Goal: Task Accomplishment & Management: Manage account settings

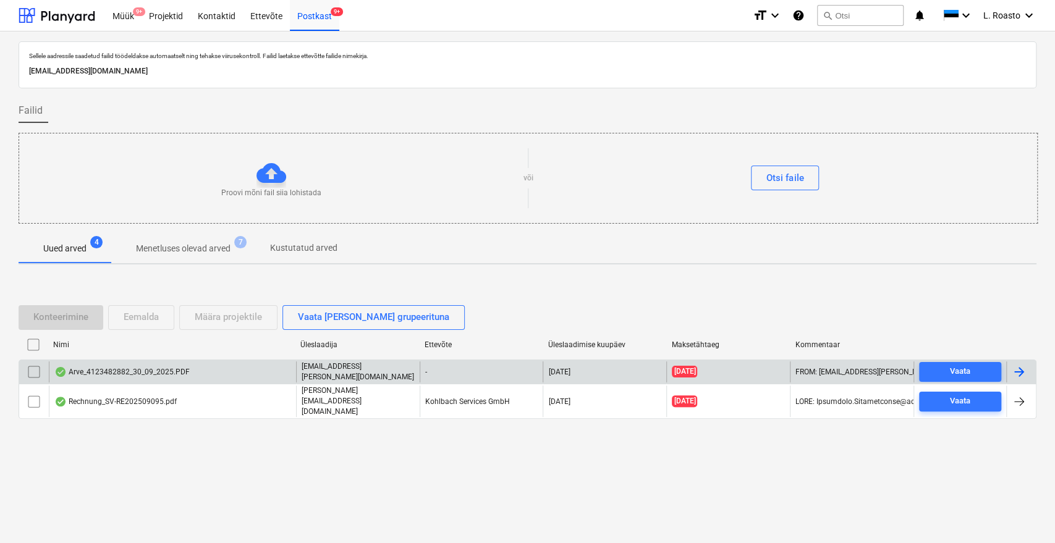
click at [197, 376] on div "Arve_4123482882_30_09_2025.PDF" at bounding box center [172, 372] width 247 height 21
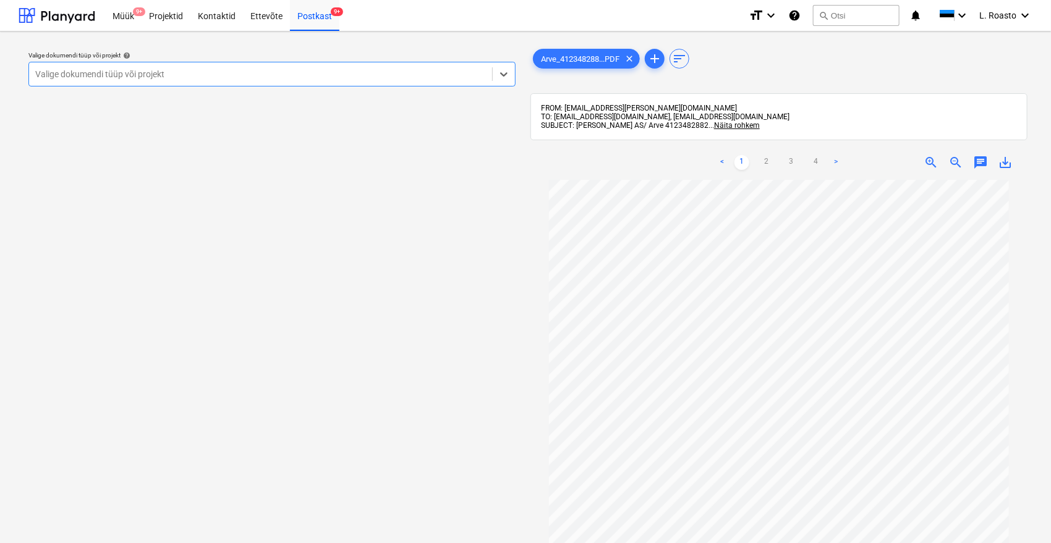
click at [292, 74] on div at bounding box center [260, 74] width 451 height 12
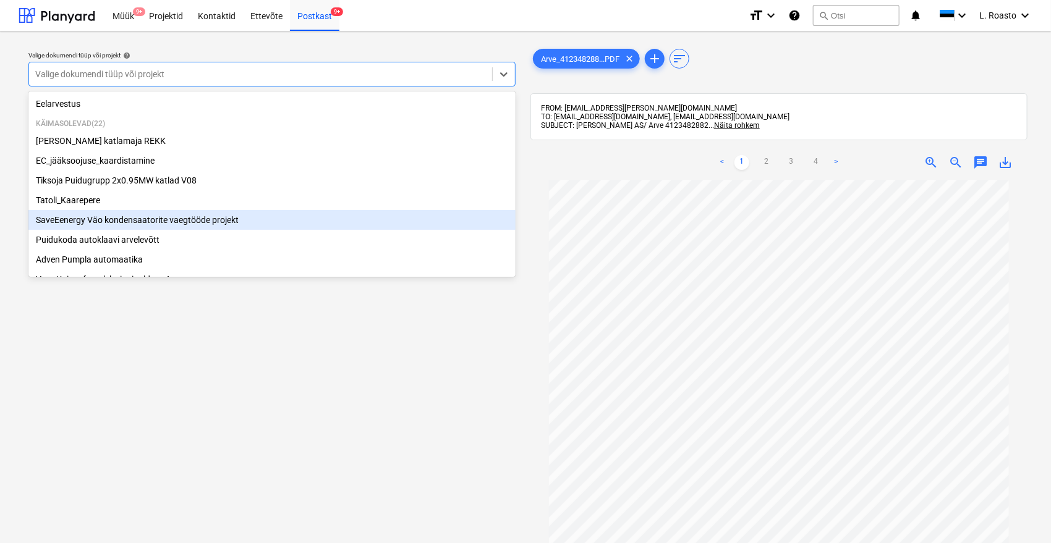
click at [113, 219] on div "SaveEenergy Väo kondensaatorite vaegtööde projekt" at bounding box center [271, 220] width 487 height 20
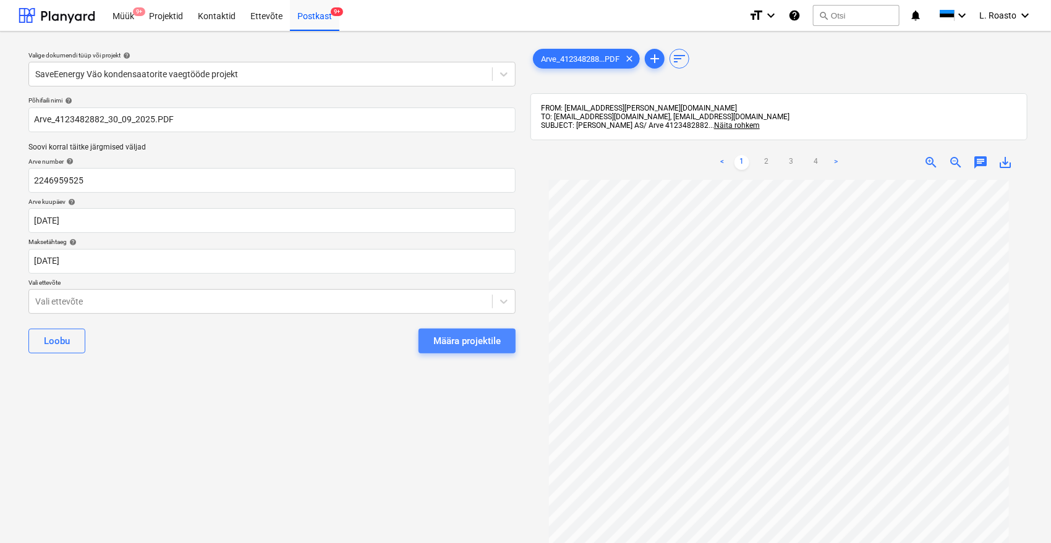
click at [457, 352] on button "Määra projektile" at bounding box center [466, 341] width 97 height 25
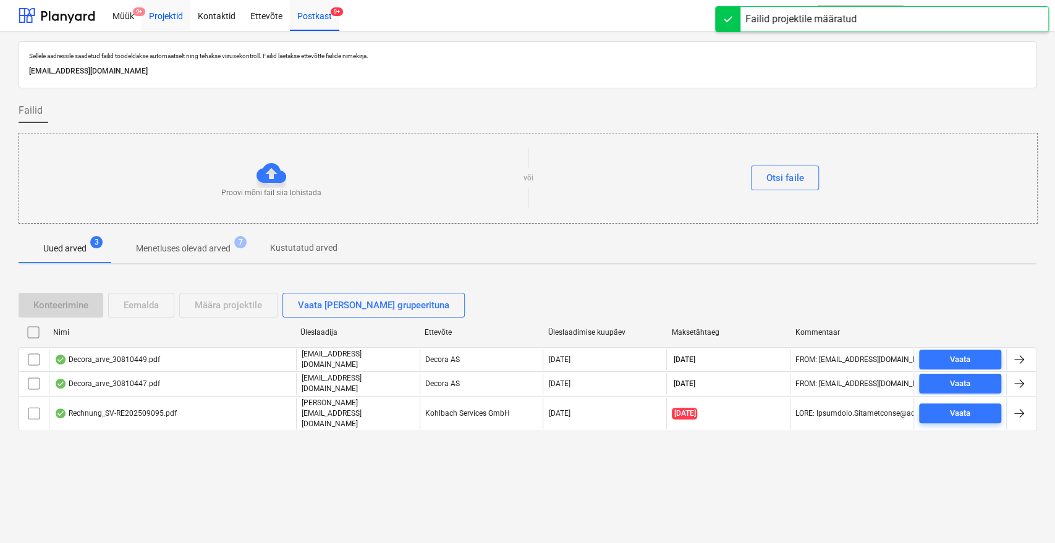
click at [161, 11] on div "Projektid" at bounding box center [166, 15] width 49 height 32
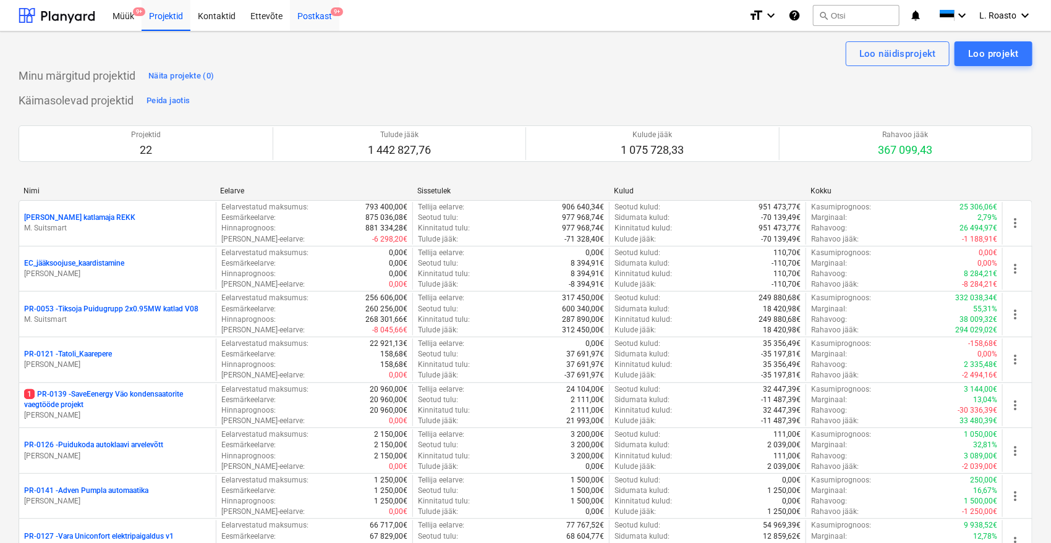
click at [332, 11] on span "9+" at bounding box center [337, 11] width 12 height 9
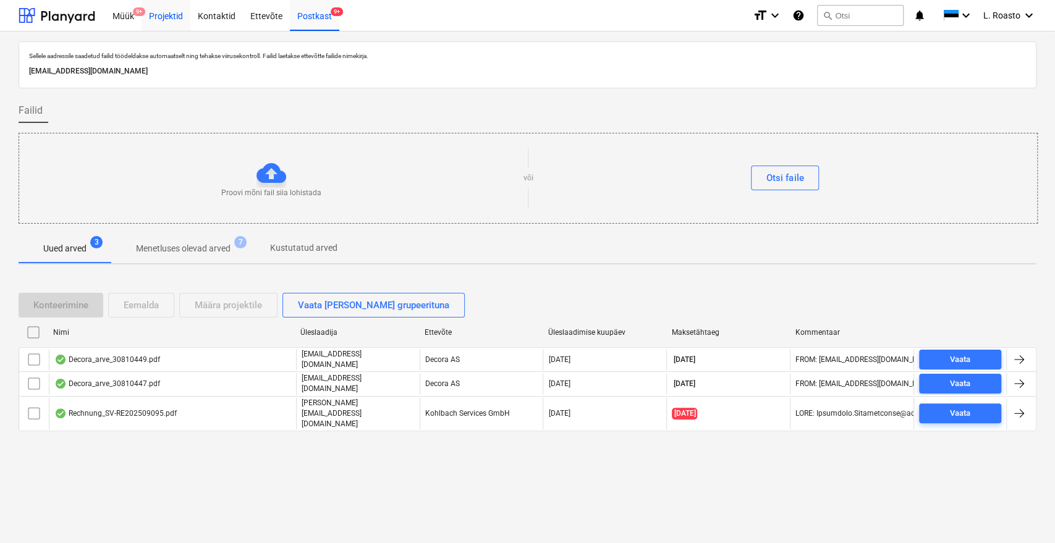
click at [166, 18] on div "Projektid" at bounding box center [166, 15] width 49 height 32
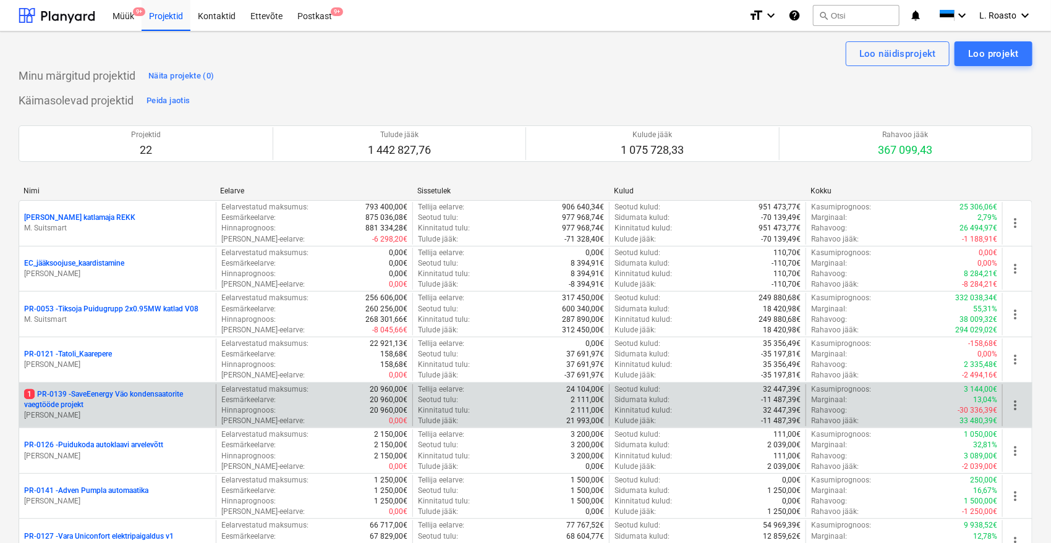
click at [128, 393] on p "1 PR-0139 - SaveEenergy Väo kondensaatorite vaegtööde projekt" at bounding box center [117, 399] width 187 height 21
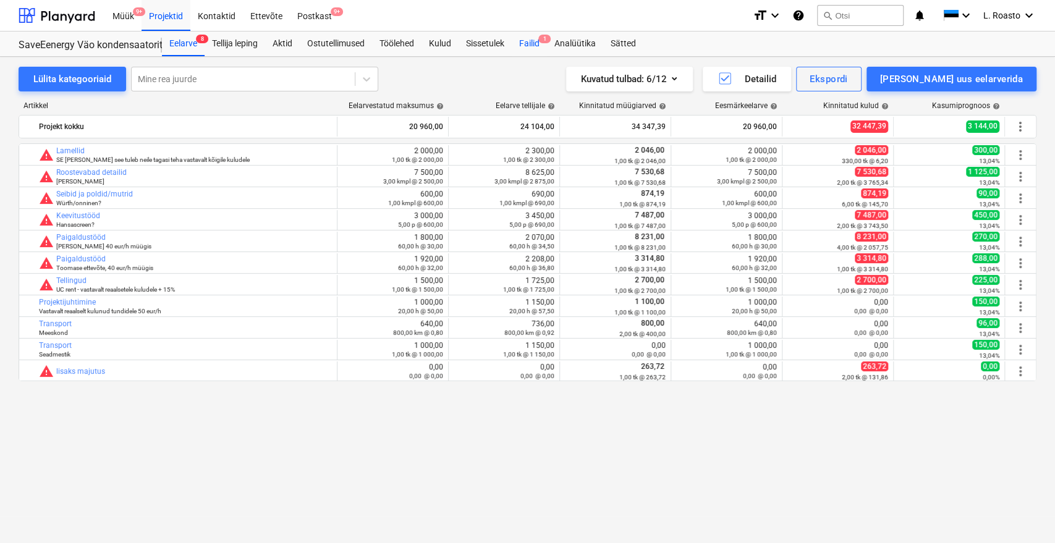
click at [533, 41] on div "Failid 1" at bounding box center [529, 44] width 35 height 25
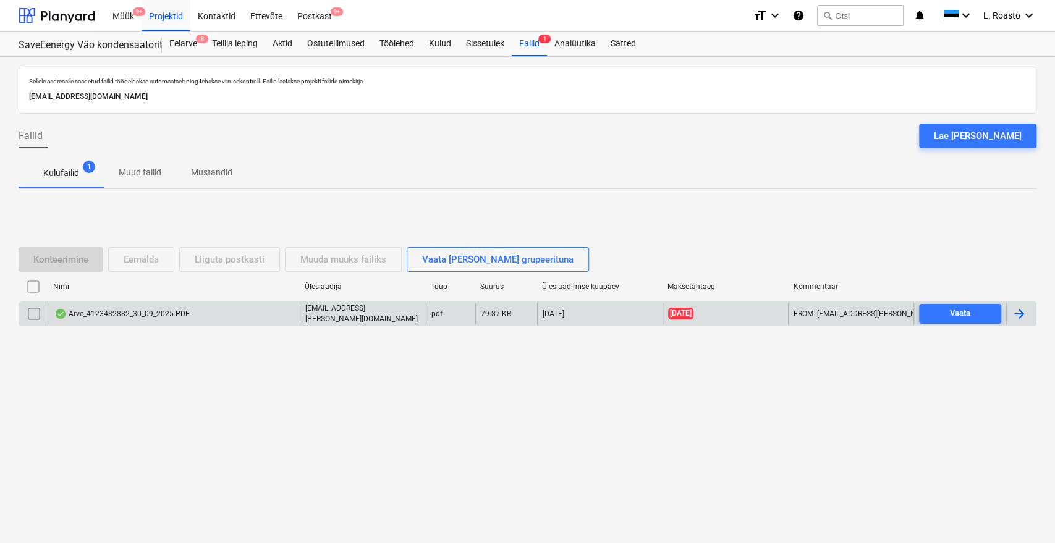
click at [1024, 316] on div at bounding box center [1019, 314] width 15 height 15
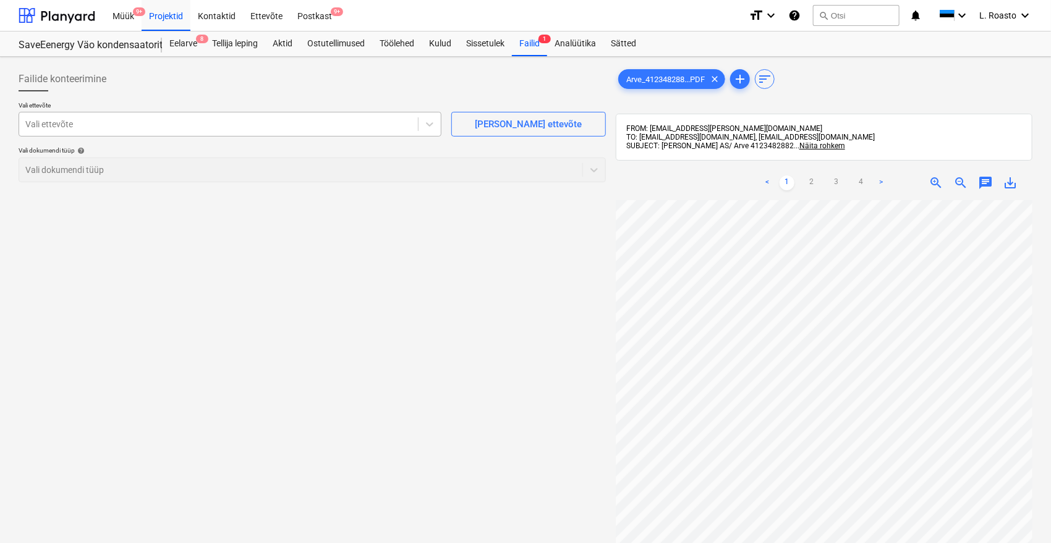
click at [103, 119] on div at bounding box center [218, 124] width 386 height 12
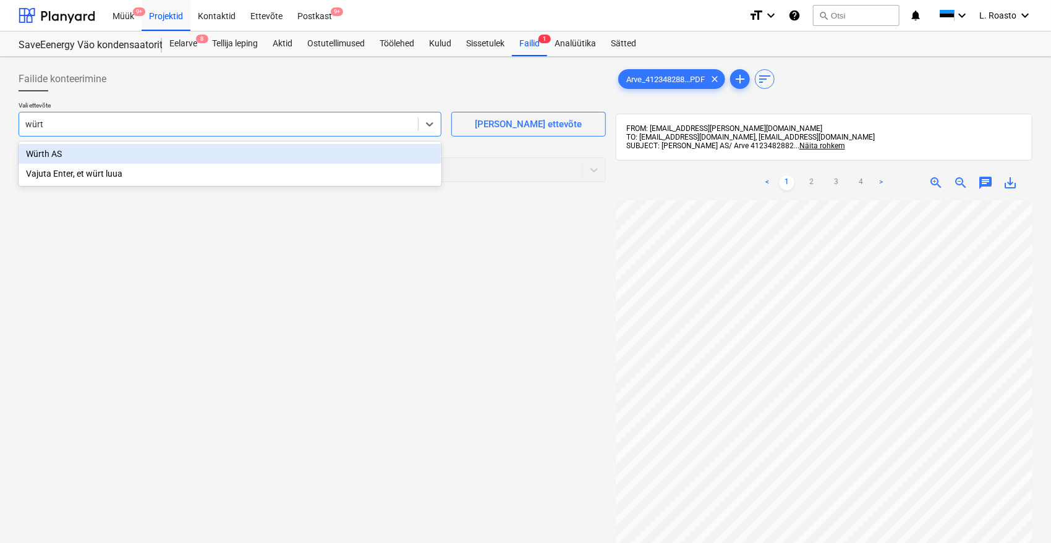
type input "würth"
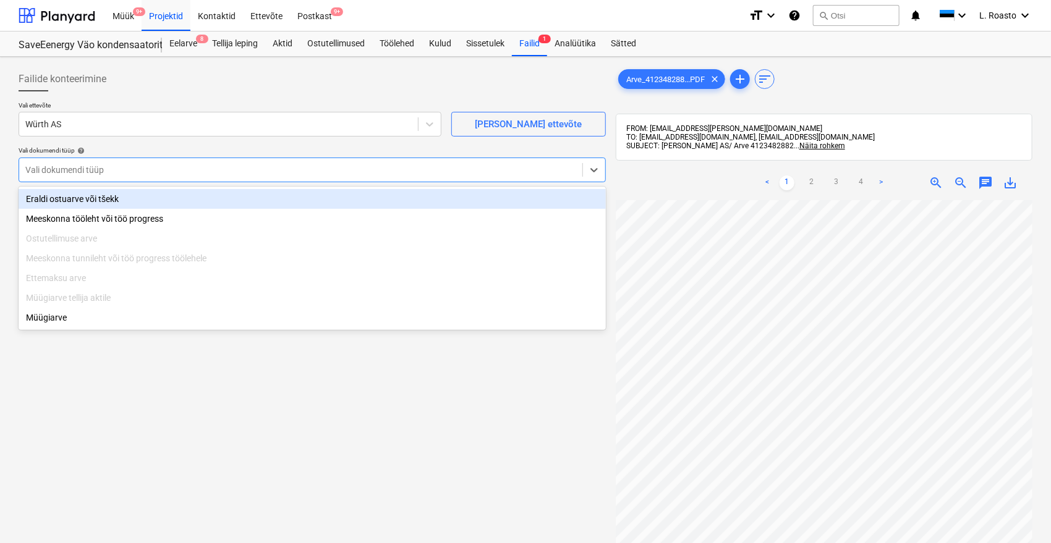
click at [158, 161] on div "Vali dokumendi tüüp" at bounding box center [300, 169] width 563 height 17
click at [70, 192] on div "Eraldi ostuarve või tšekk" at bounding box center [312, 199] width 587 height 20
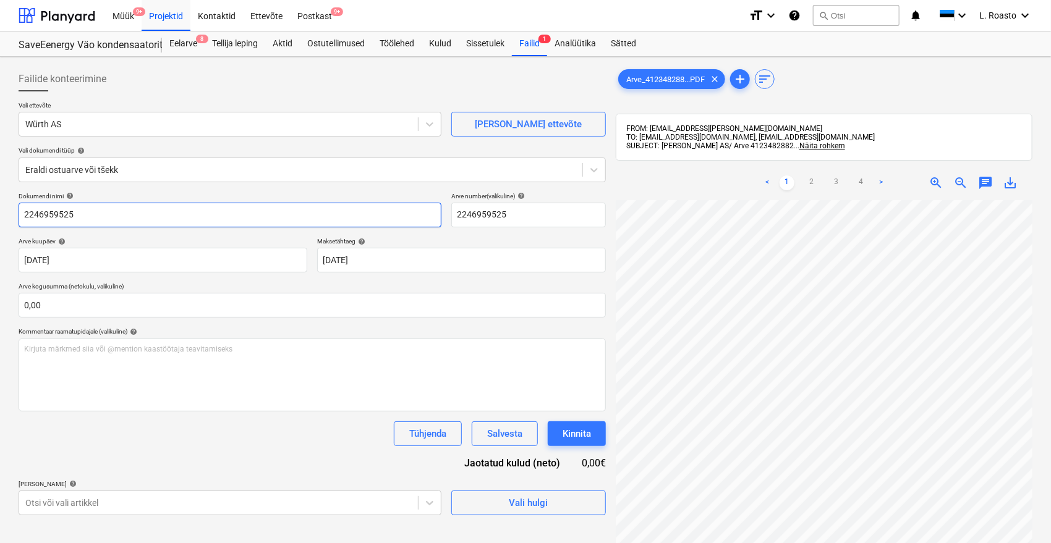
drag, startPoint x: 112, startPoint y: 213, endPoint x: 0, endPoint y: 161, distance: 123.3
click at [0, 161] on div "Failide konteerimine Vali ettevõte Würth AS [PERSON_NAME] uus ettevõte Vali dok…" at bounding box center [525, 388] width 1051 height 662
paste input "4123482882"
type input "[PERSON_NAME] 4123482882"
drag, startPoint x: 523, startPoint y: 213, endPoint x: 310, endPoint y: 205, distance: 212.8
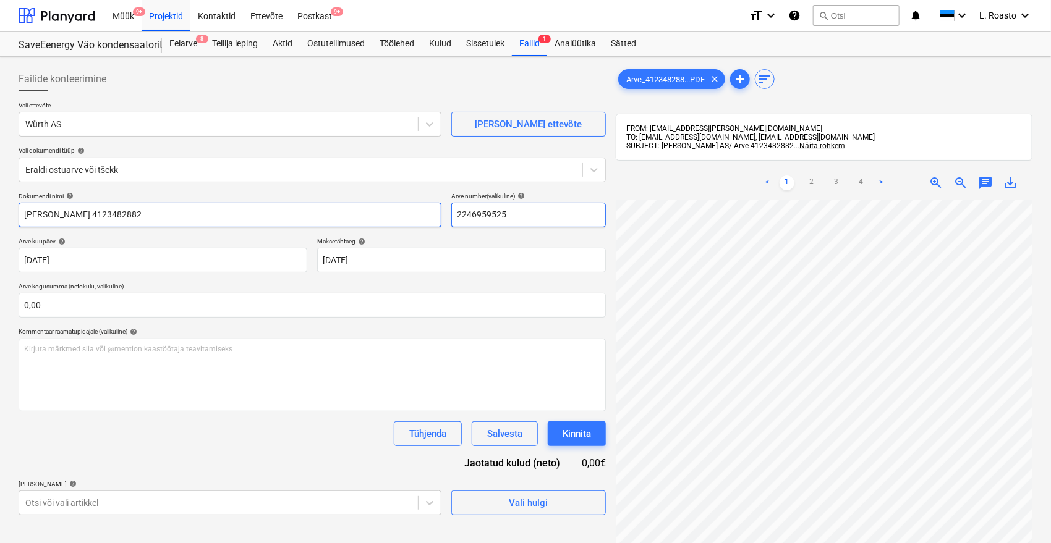
click at [310, 205] on div "Dokumendi nimi help [PERSON_NAME] 4123482882 Arve number (valikuline) help 2246…" at bounding box center [312, 209] width 587 height 35
paste input "4123482882"
type input "4123482882"
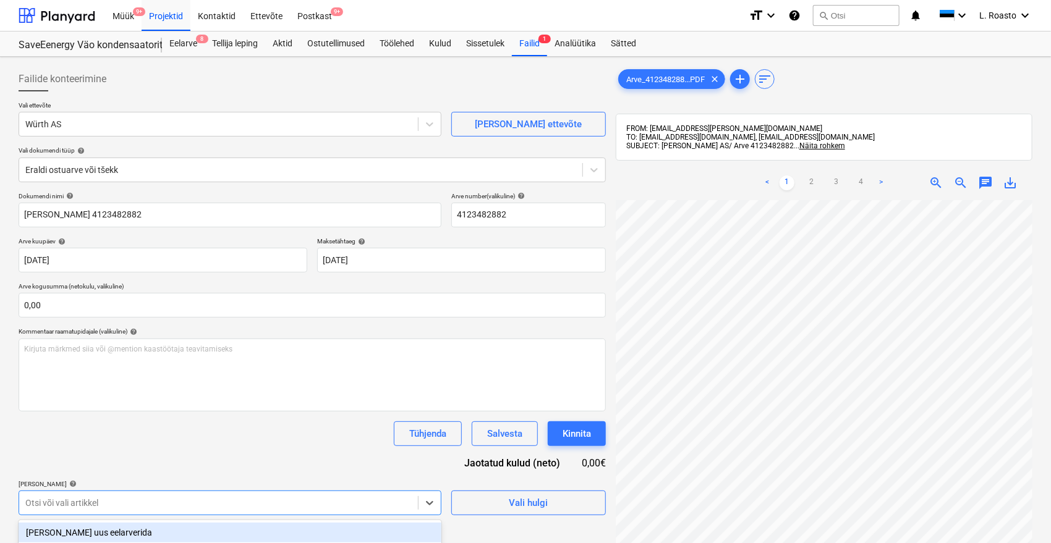
scroll to position [168, 0]
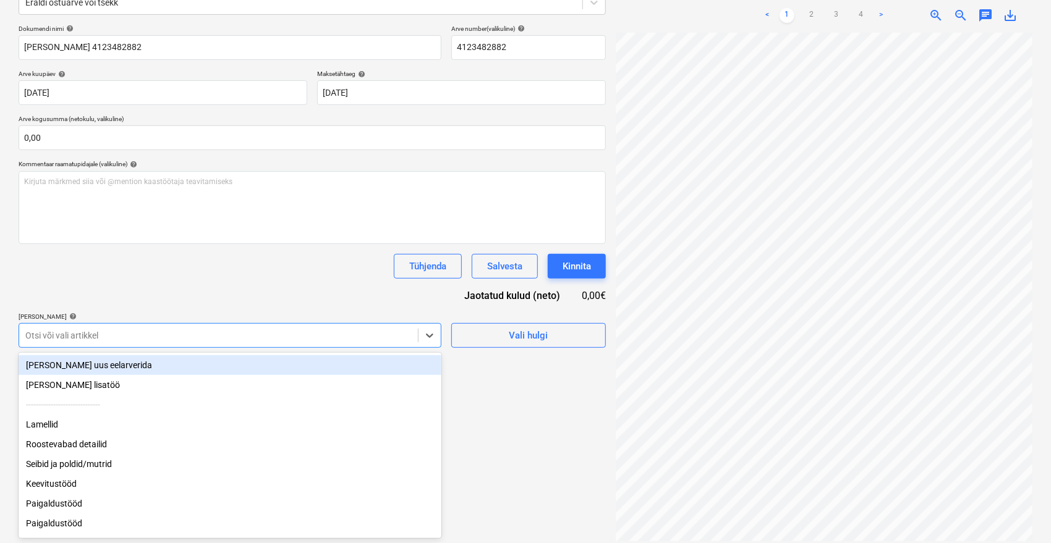
click at [219, 376] on body "Müük 9+ Projektid Kontaktid Ettevõte Postkast 9+ format_size keyboard_arrow_dow…" at bounding box center [525, 103] width 1051 height 543
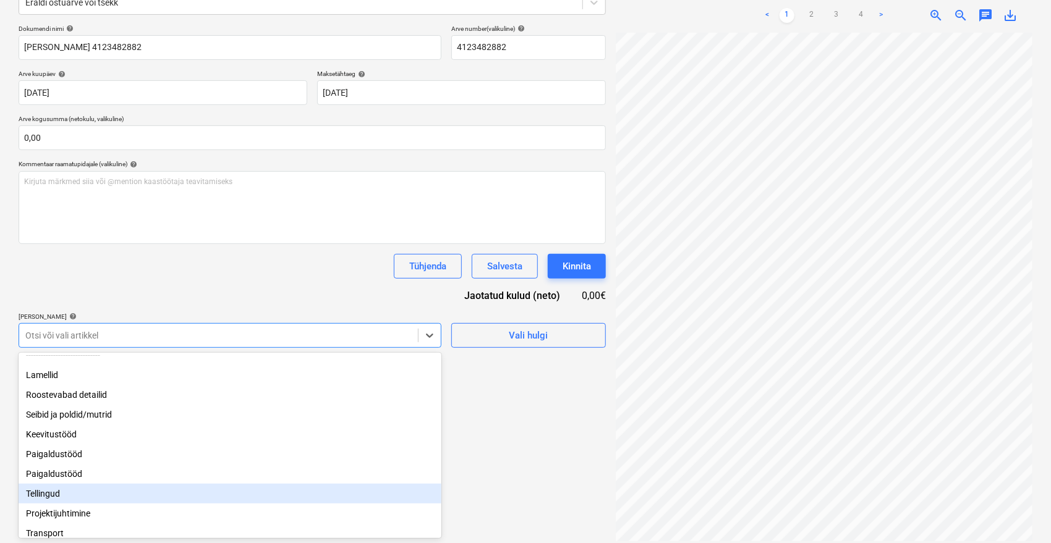
scroll to position [104, 0]
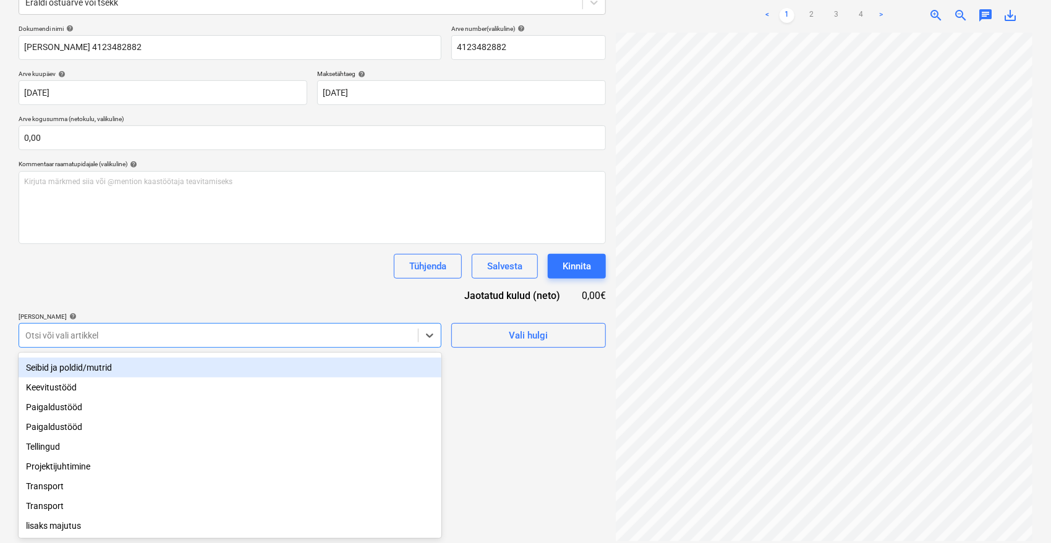
click at [104, 360] on div "Seibid ja poldid/mutrid" at bounding box center [230, 368] width 423 height 20
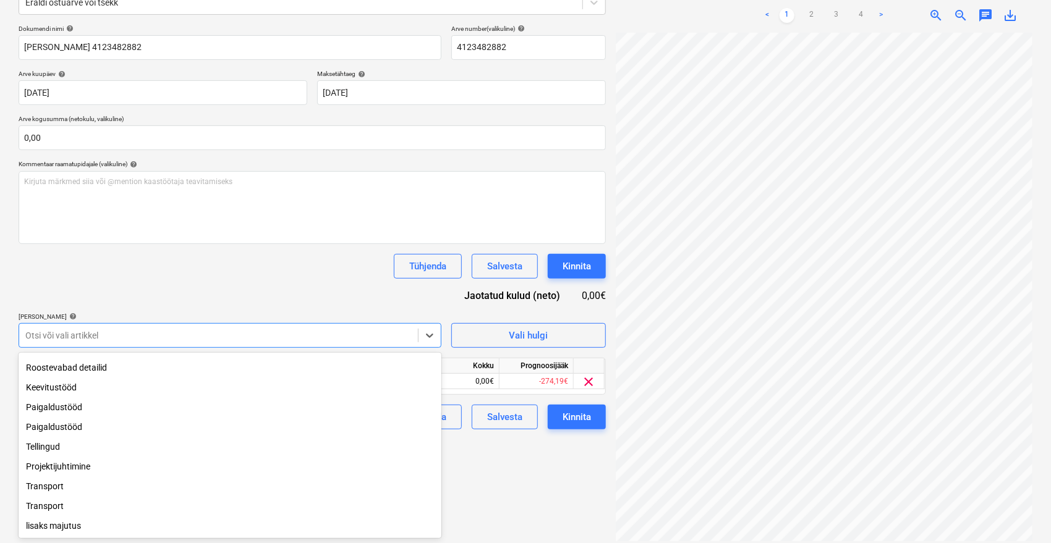
click at [299, 273] on div "Tühjenda Salvesta Kinnita" at bounding box center [312, 266] width 587 height 25
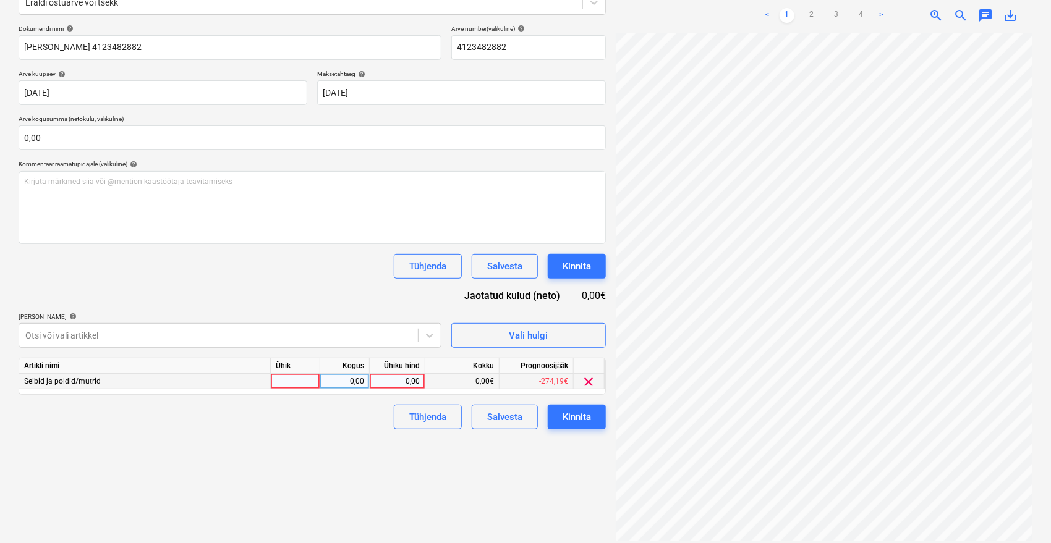
click at [403, 381] on div "0,00" at bounding box center [397, 381] width 45 height 15
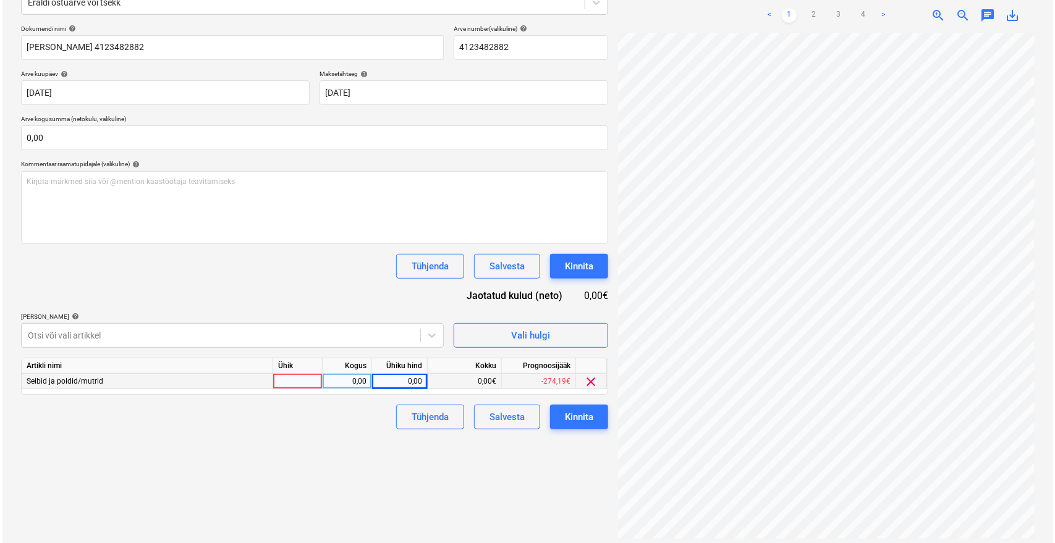
scroll to position [151, 49]
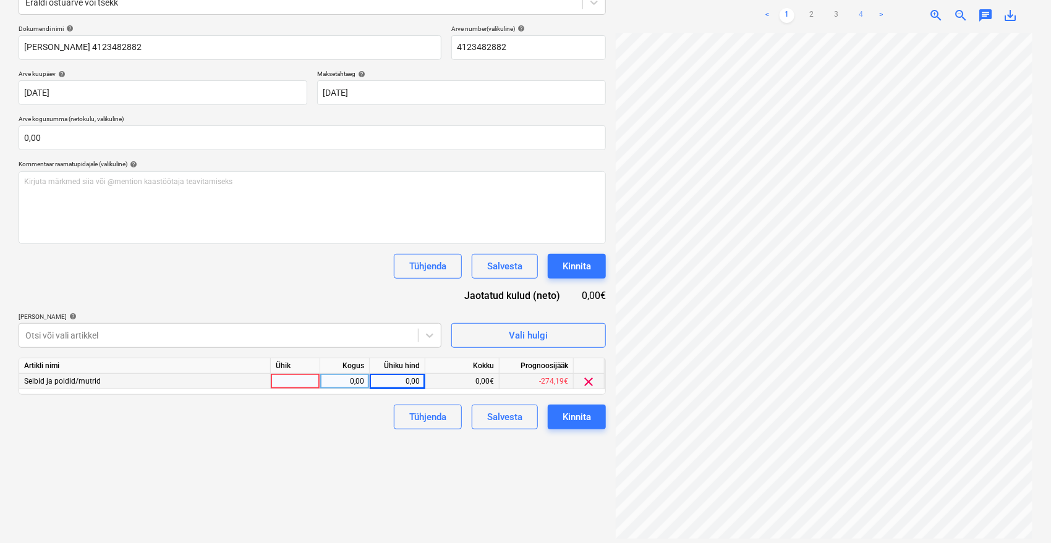
click at [861, 17] on link "4" at bounding box center [861, 15] width 15 height 15
click at [399, 383] on div "0,00" at bounding box center [397, 381] width 45 height 15
type input "584,53"
click at [354, 437] on div "Failide konteerimine Vali ettevõte Würth AS [PERSON_NAME] uus ettevõte Vali dok…" at bounding box center [312, 220] width 597 height 653
click at [591, 419] on button "Kinnita" at bounding box center [577, 417] width 58 height 25
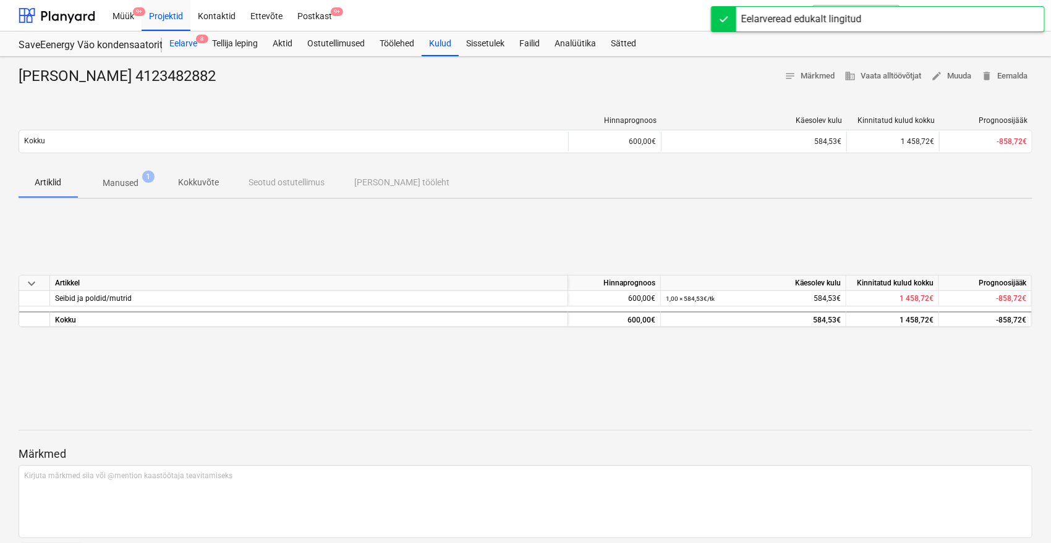
click at [191, 43] on div "Eelarve 8" at bounding box center [183, 44] width 43 height 25
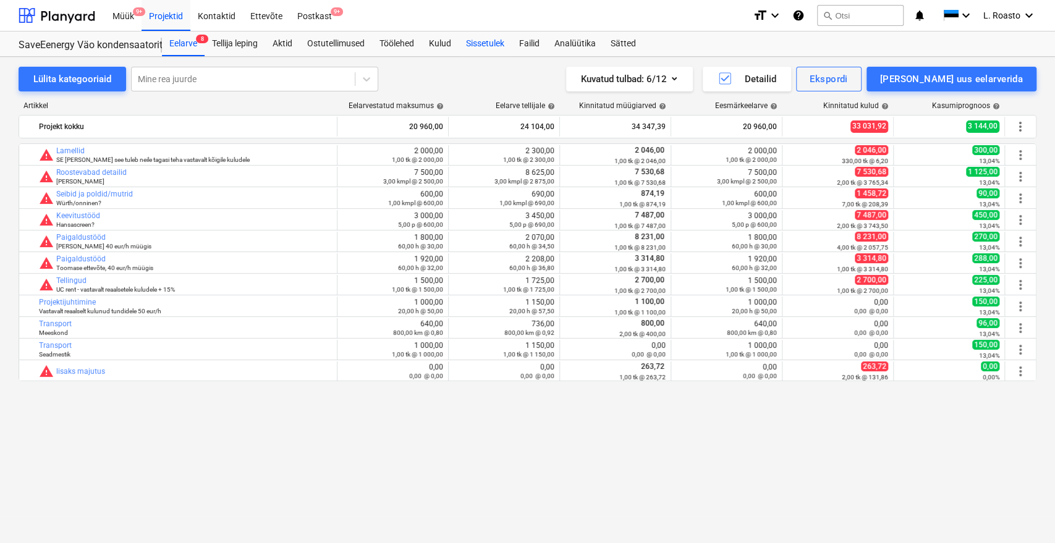
click at [479, 40] on div "Sissetulek" at bounding box center [485, 44] width 53 height 25
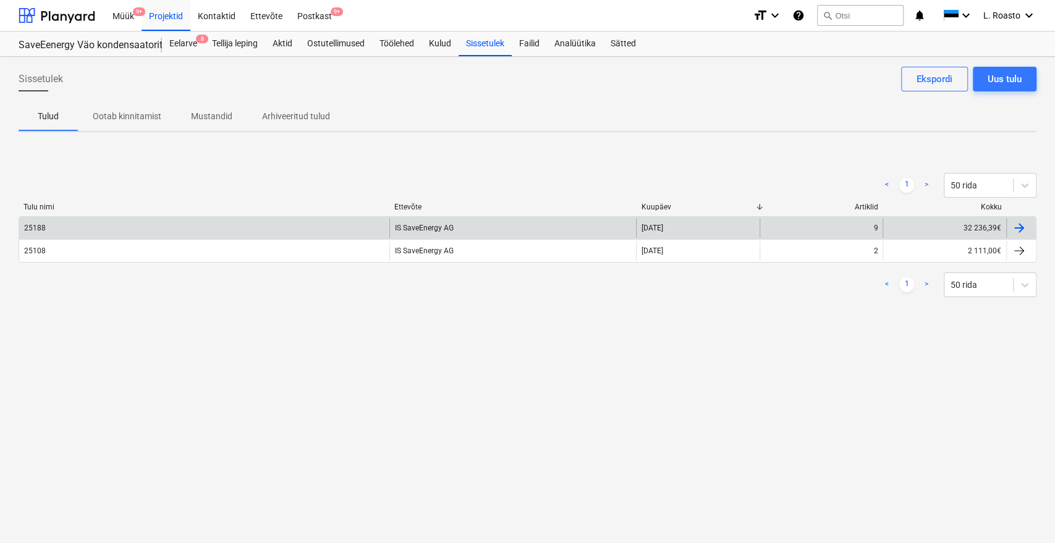
click at [1019, 221] on div at bounding box center [1019, 228] width 15 height 15
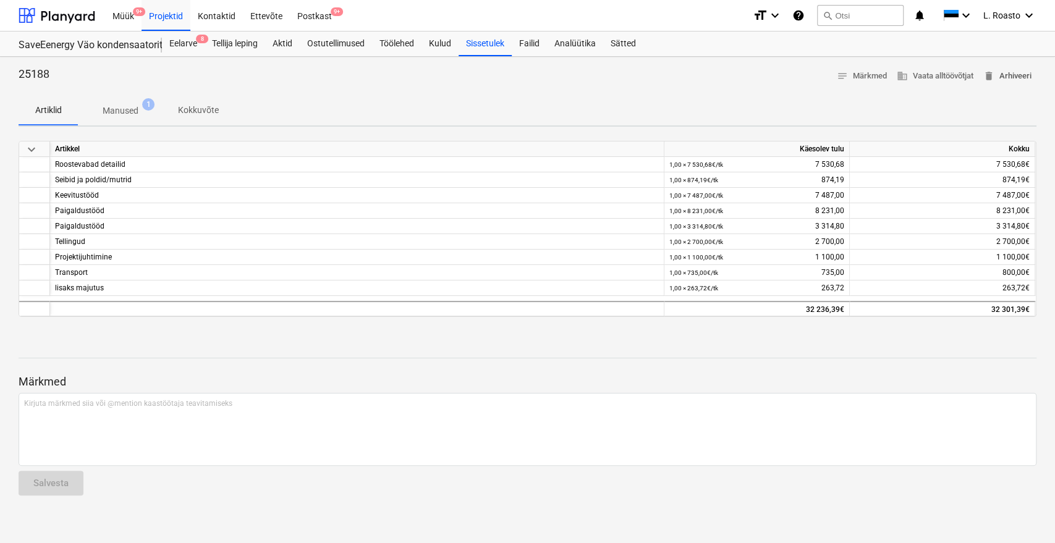
click at [1014, 71] on span "delete Arhiveeri" at bounding box center [1007, 76] width 48 height 14
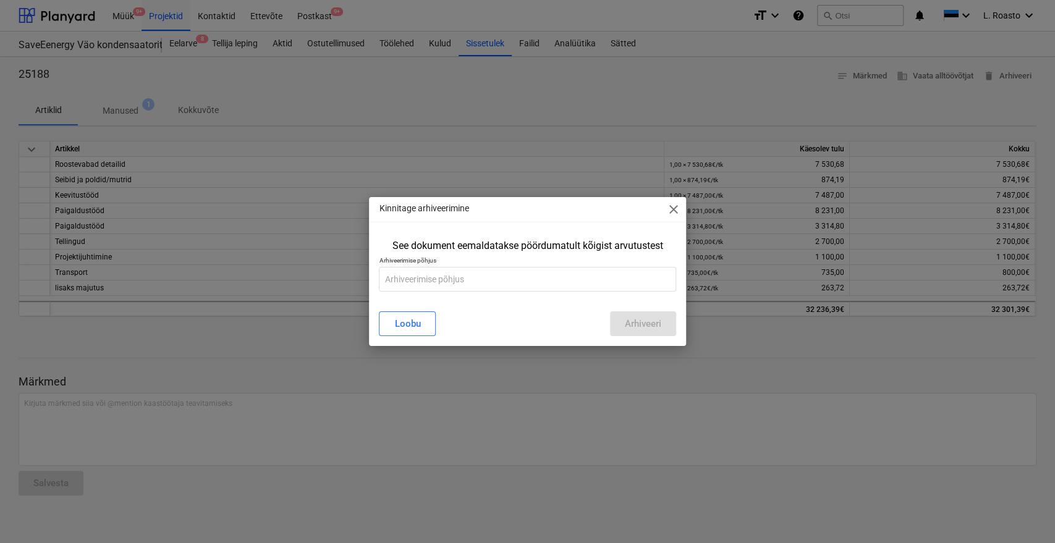
click at [519, 261] on p "Arhiveerimise põhjus" at bounding box center [527, 262] width 297 height 11
click at [509, 275] on input "text" at bounding box center [527, 279] width 297 height 25
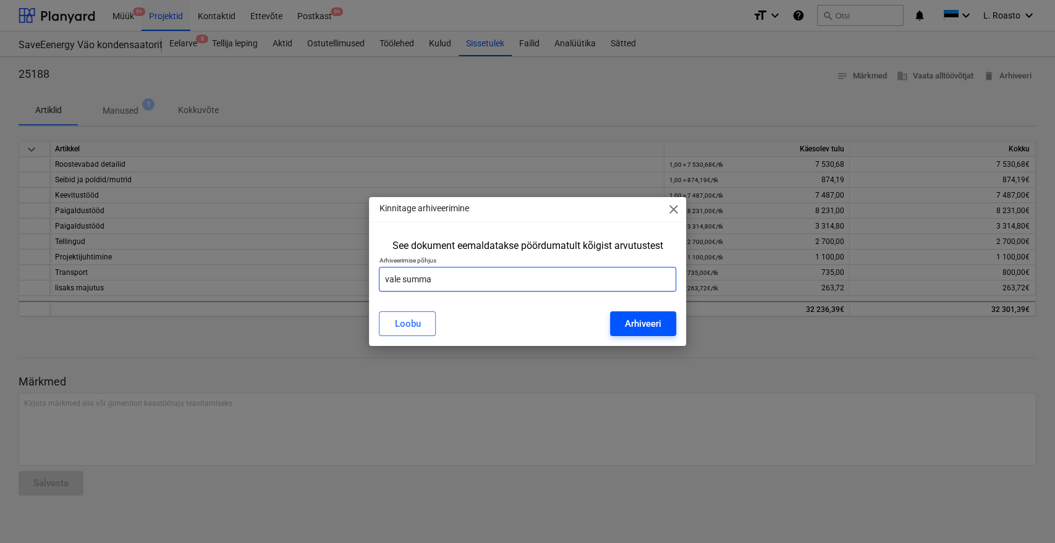
type input "vale summa"
click at [652, 320] on div "Arhiveeri" at bounding box center [643, 324] width 36 height 16
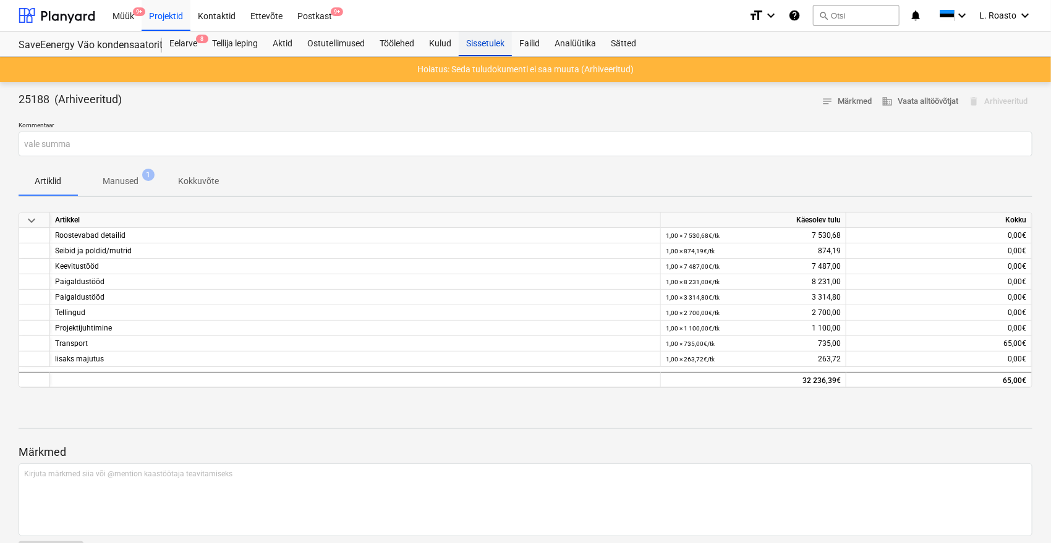
click at [499, 51] on div "Sissetulek" at bounding box center [485, 44] width 53 height 25
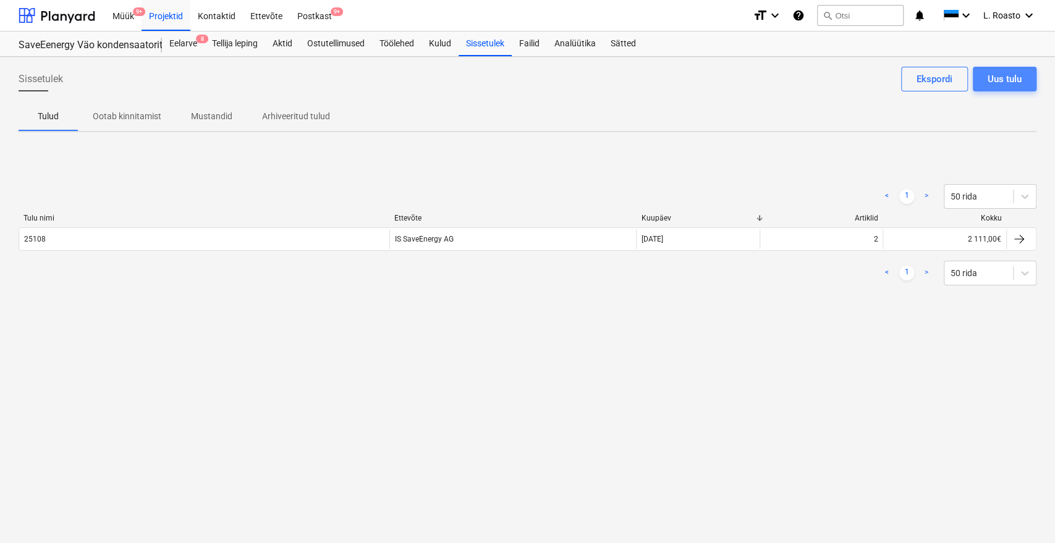
click at [1009, 85] on div "Uus tulu" at bounding box center [1005, 79] width 34 height 16
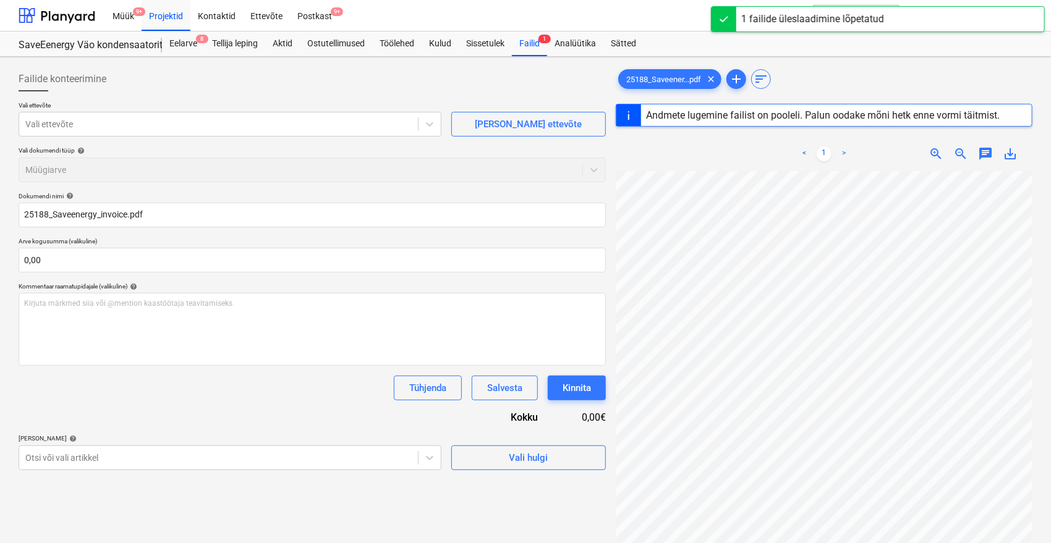
type input "25188"
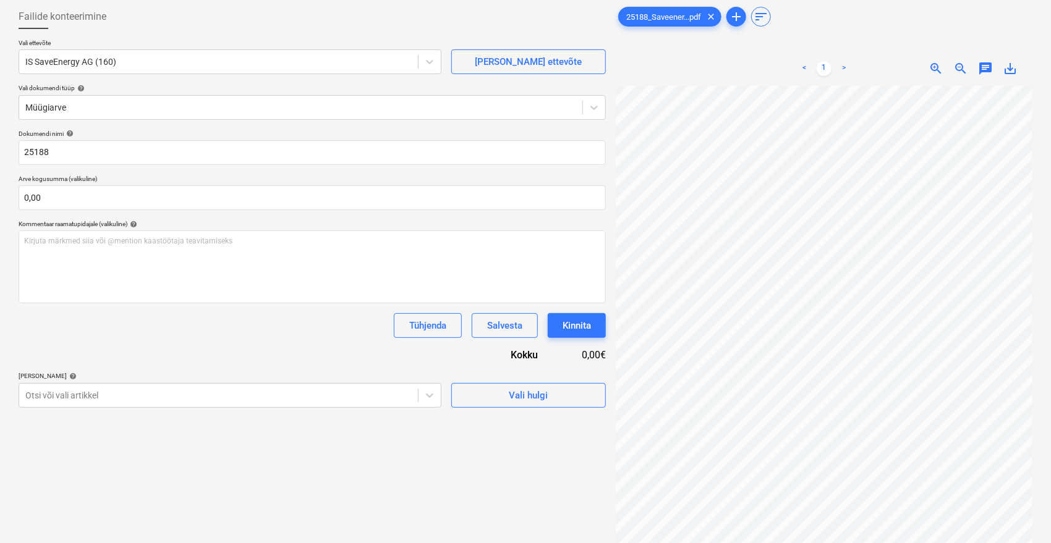
scroll to position [124, 0]
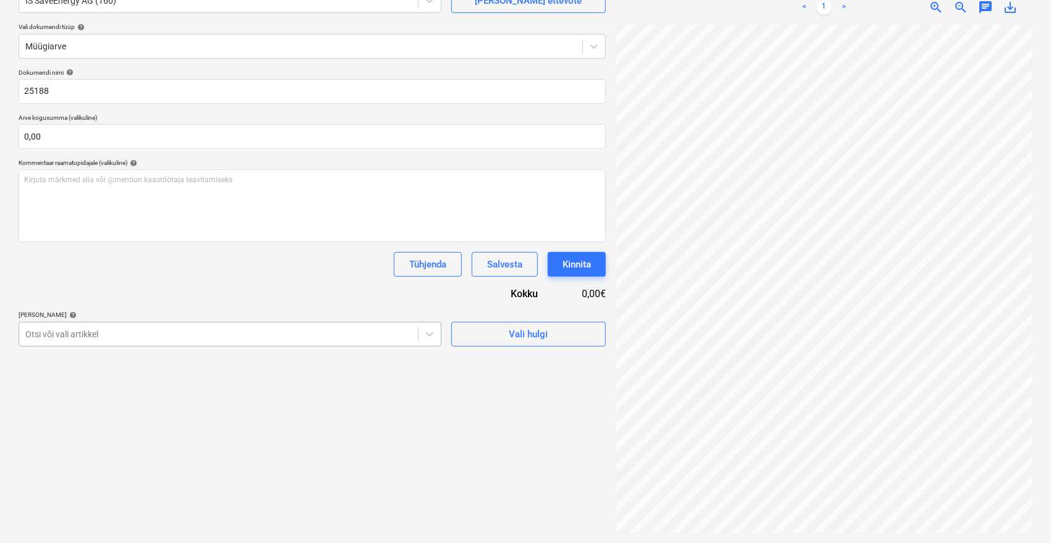
click at [388, 331] on div at bounding box center [218, 334] width 386 height 12
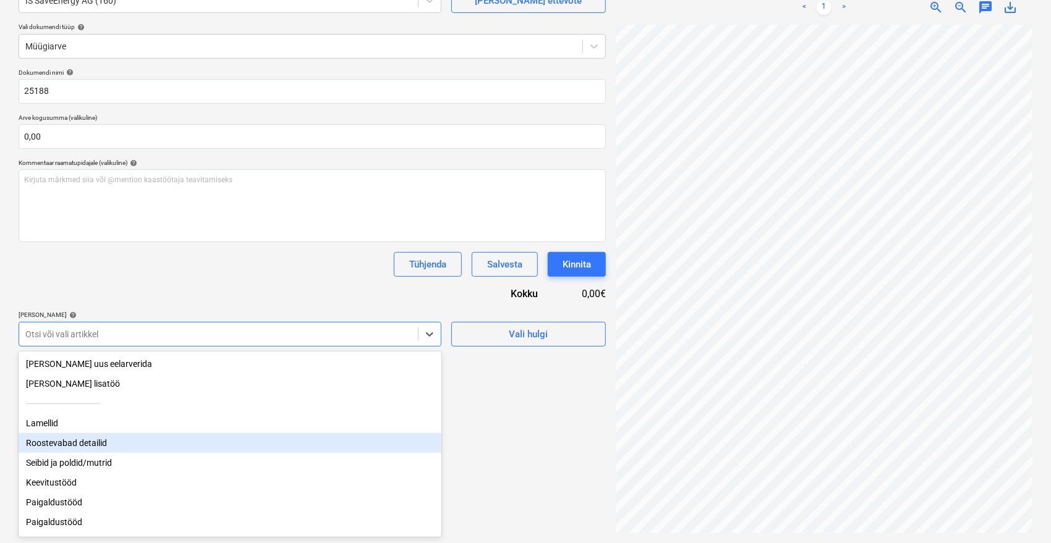
click at [72, 439] on div "Roostevabad detailid" at bounding box center [230, 443] width 423 height 20
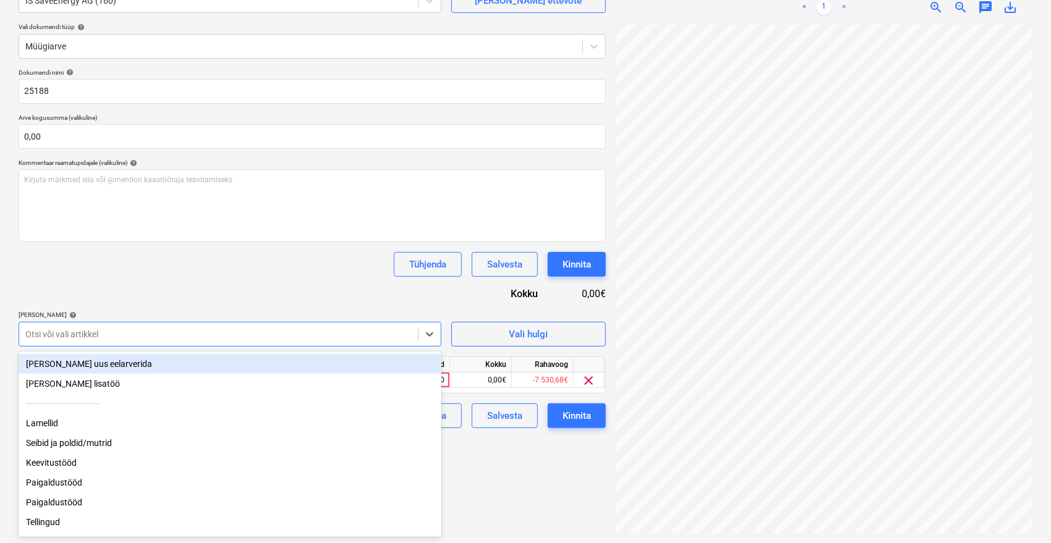
click at [72, 439] on div "Seibid ja poldid/mutrid" at bounding box center [230, 443] width 423 height 20
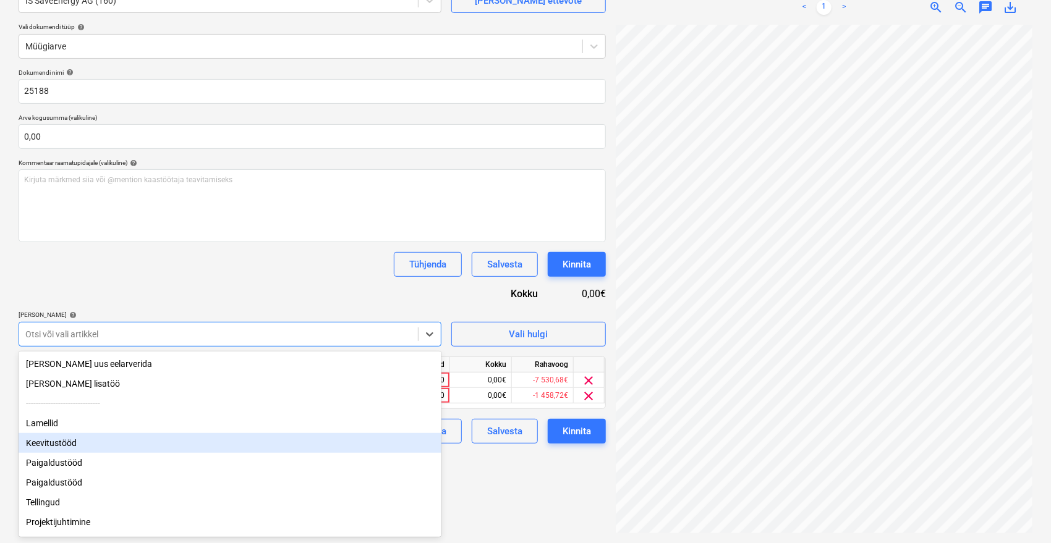
click at [71, 442] on div "Keevitustööd" at bounding box center [230, 443] width 423 height 20
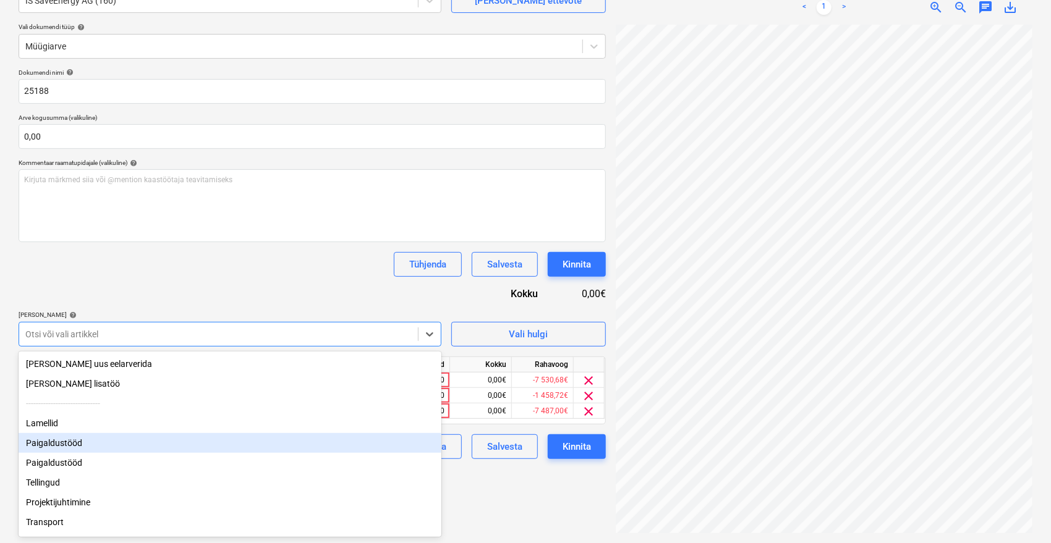
click at [70, 444] on div "Paigaldustööd" at bounding box center [230, 443] width 423 height 20
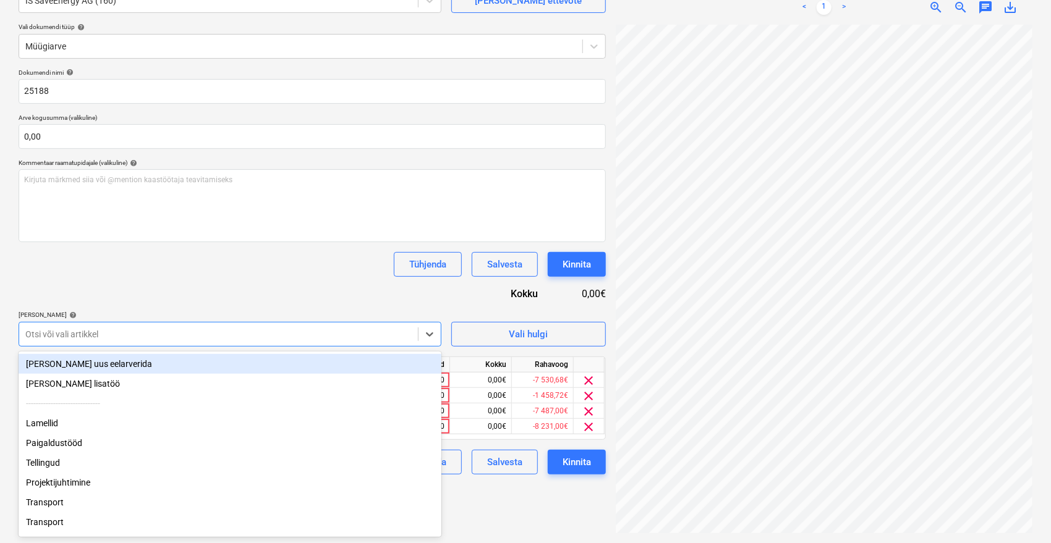
click at [70, 444] on div "Paigaldustööd" at bounding box center [230, 443] width 423 height 20
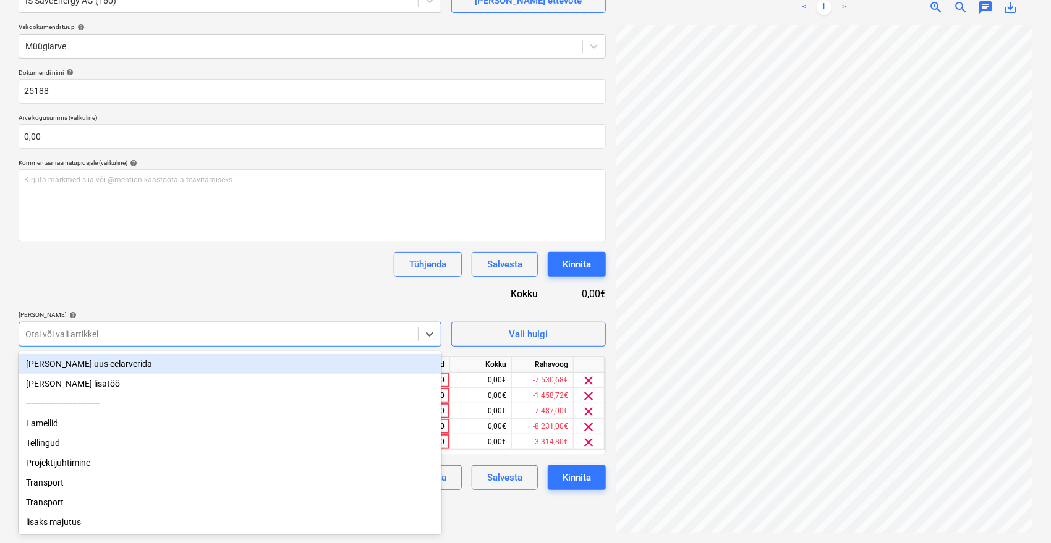
click at [70, 444] on div "Tellingud" at bounding box center [230, 443] width 423 height 20
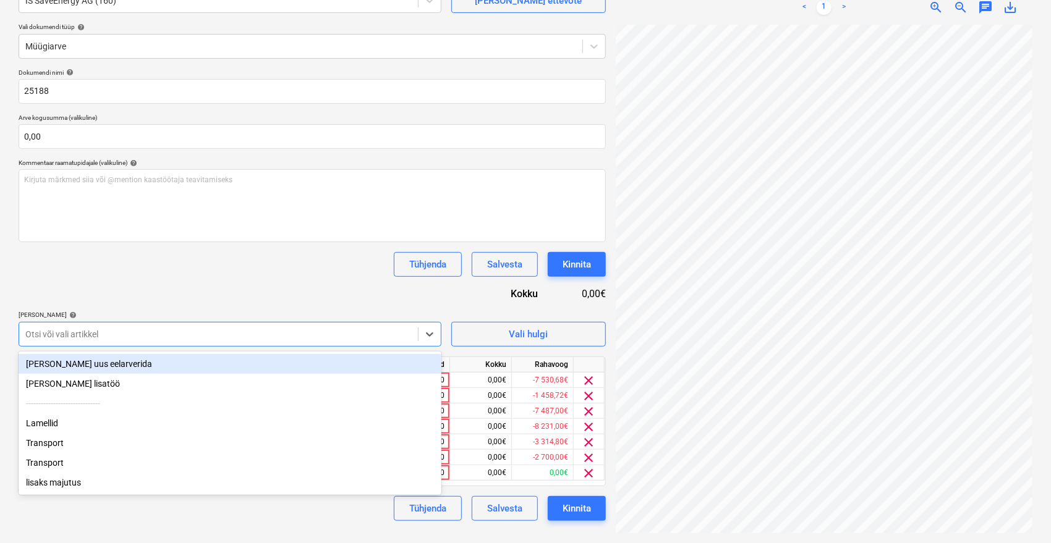
click at [70, 444] on div "Transport" at bounding box center [230, 443] width 423 height 20
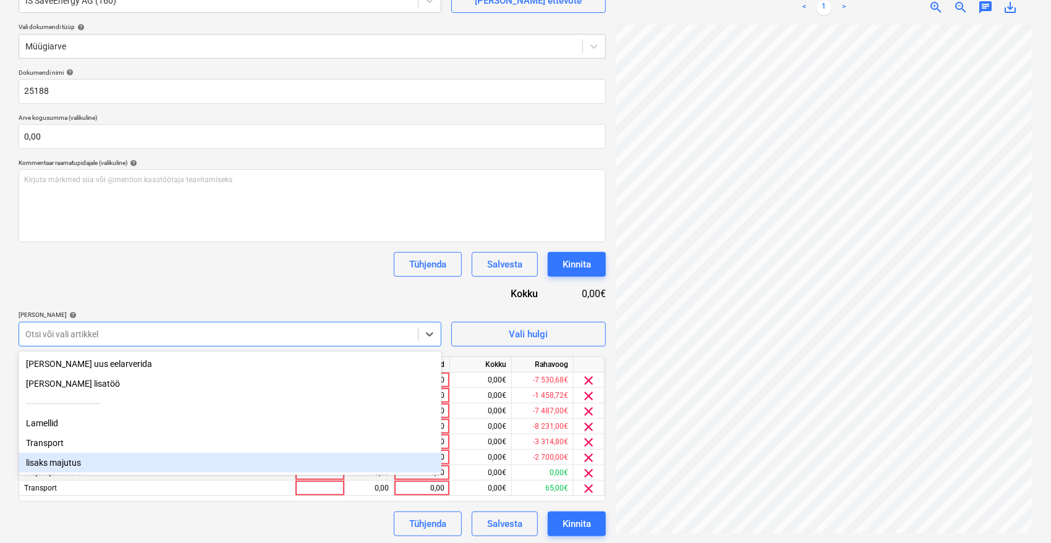
click at [67, 463] on div "lisaks majutus" at bounding box center [230, 463] width 423 height 20
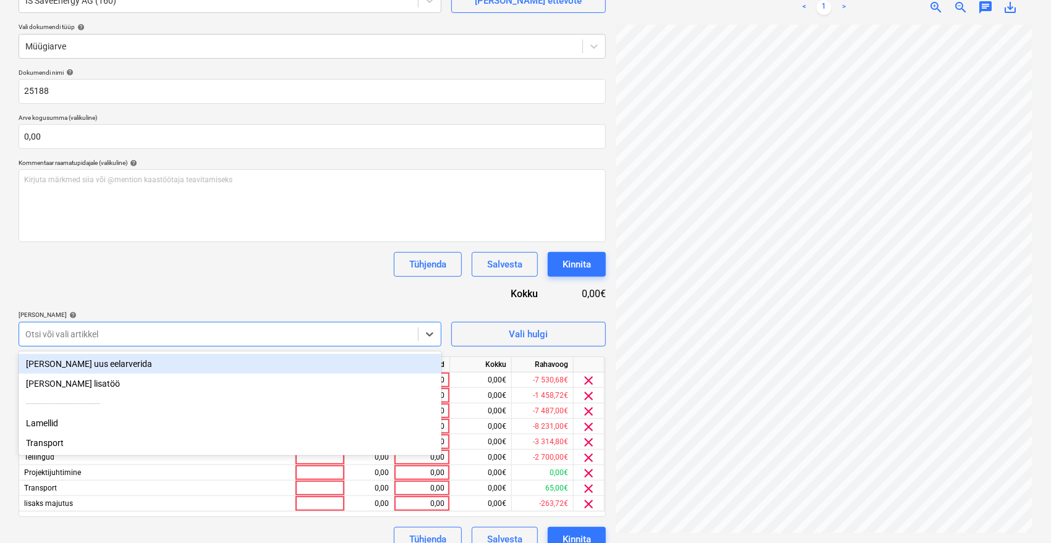
click at [252, 276] on div "Tühjenda Salvesta Kinnita" at bounding box center [312, 264] width 587 height 25
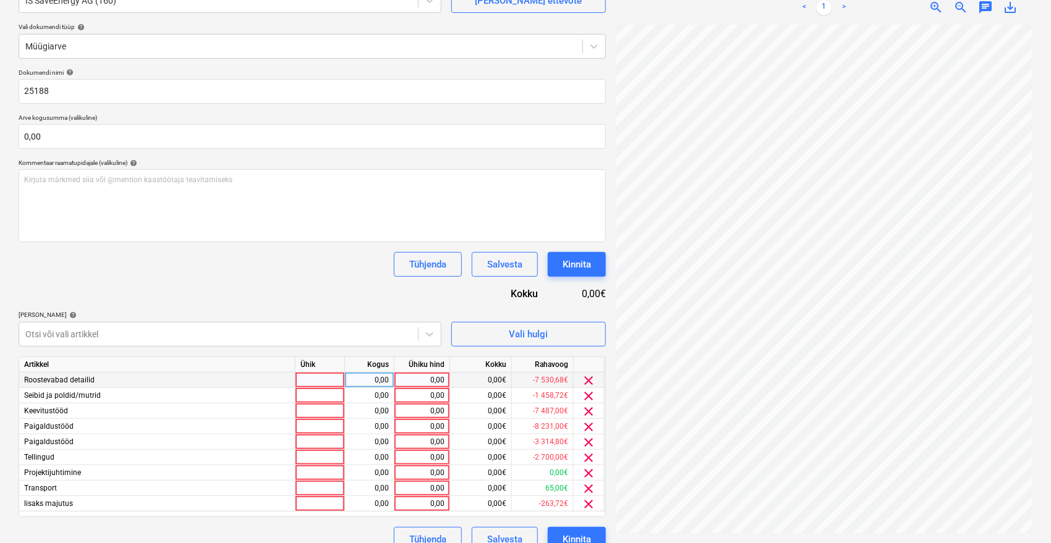
click at [422, 373] on div "0,00" at bounding box center [421, 380] width 45 height 15
type input "7530,68"
type input "1458,72"
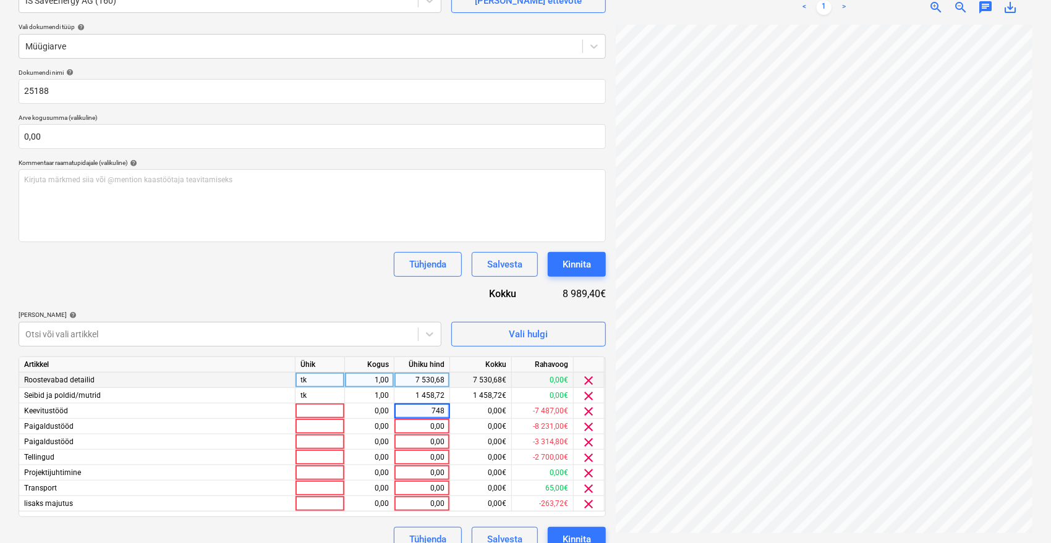
type input "7487"
type input "5231"
type input "8231"
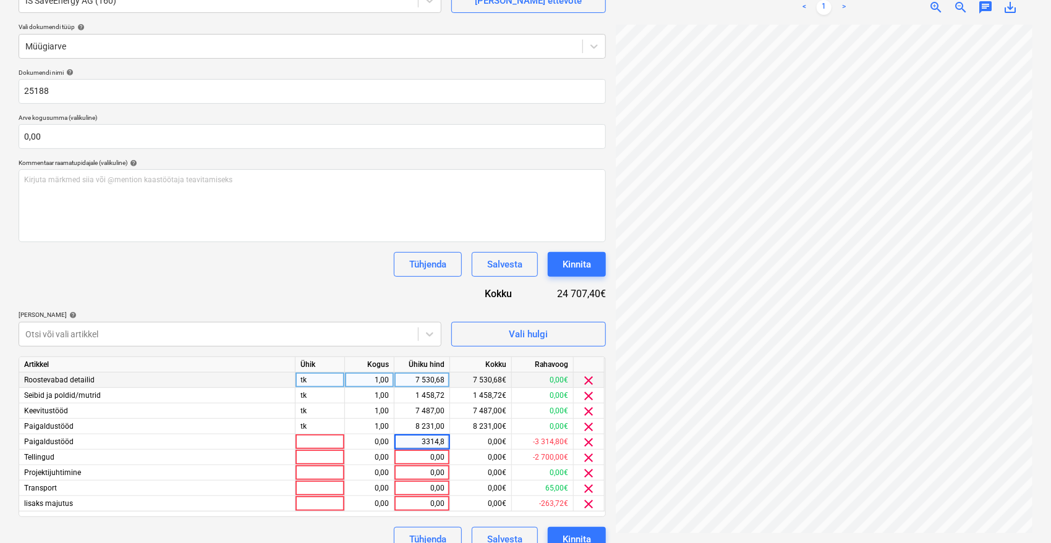
type input "3314,80"
type input "2700"
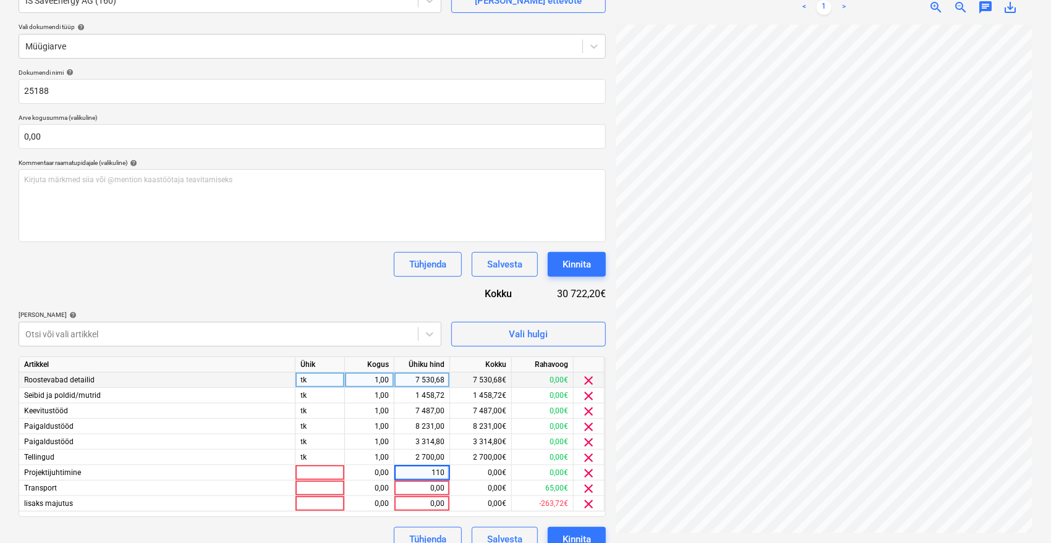
type input "1100"
type input "735"
type input "263,72"
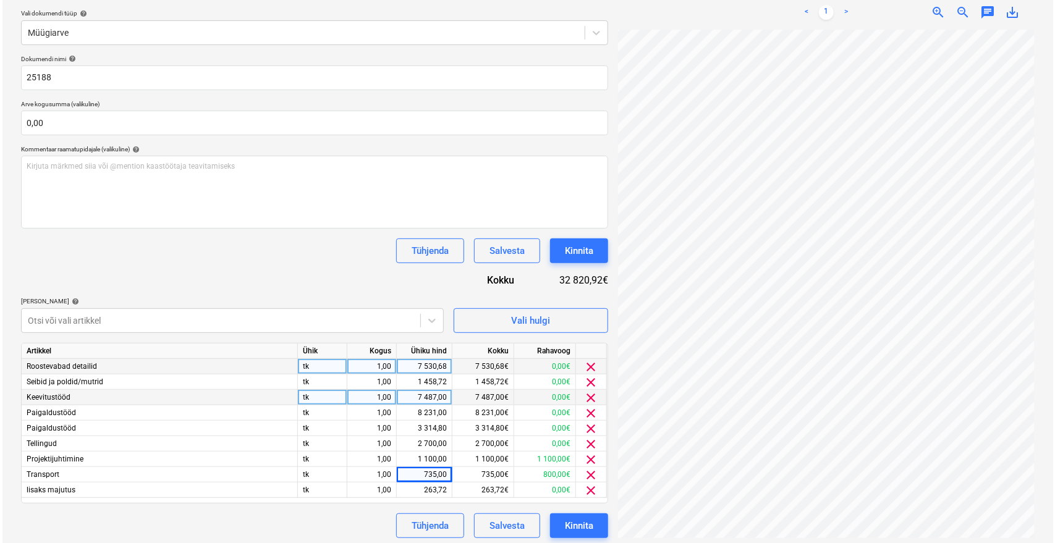
scroll to position [142, 0]
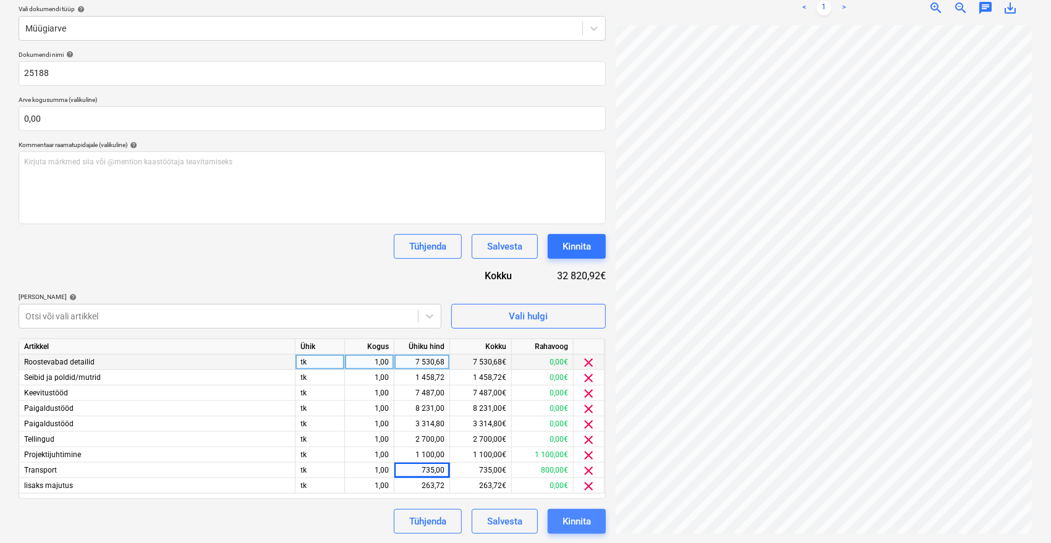
click at [582, 522] on div "Kinnita" at bounding box center [577, 522] width 28 height 16
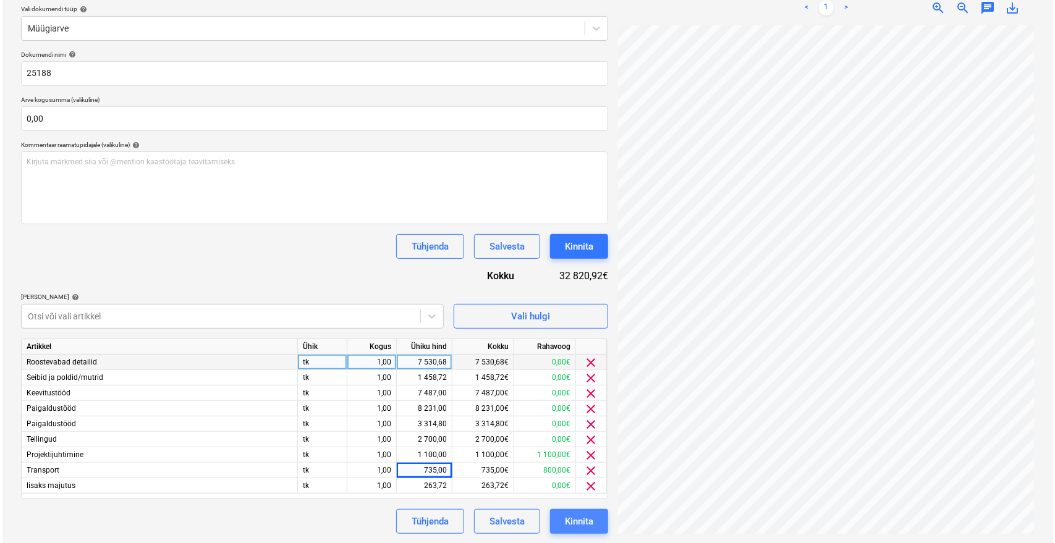
scroll to position [57, 49]
